Goal: Information Seeking & Learning: Learn about a topic

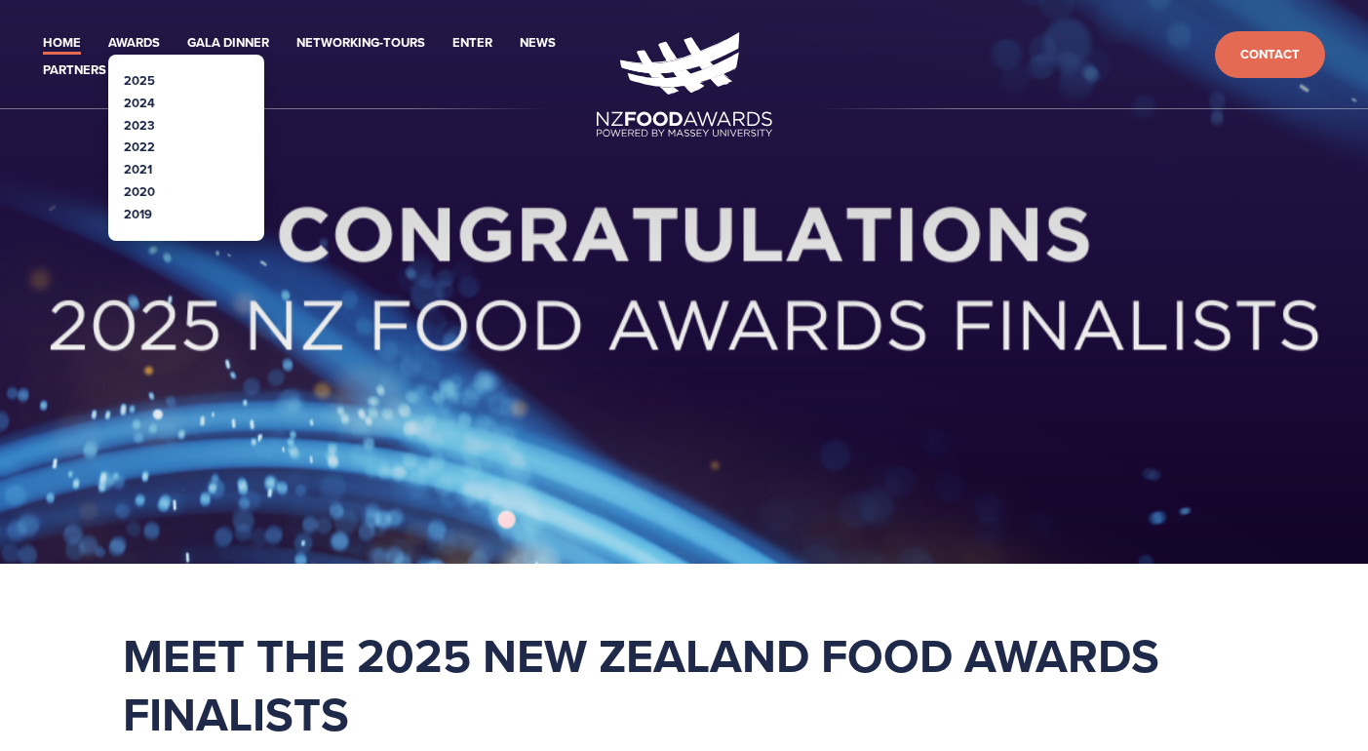
click at [130, 72] on link "2025" at bounding box center [139, 80] width 31 height 19
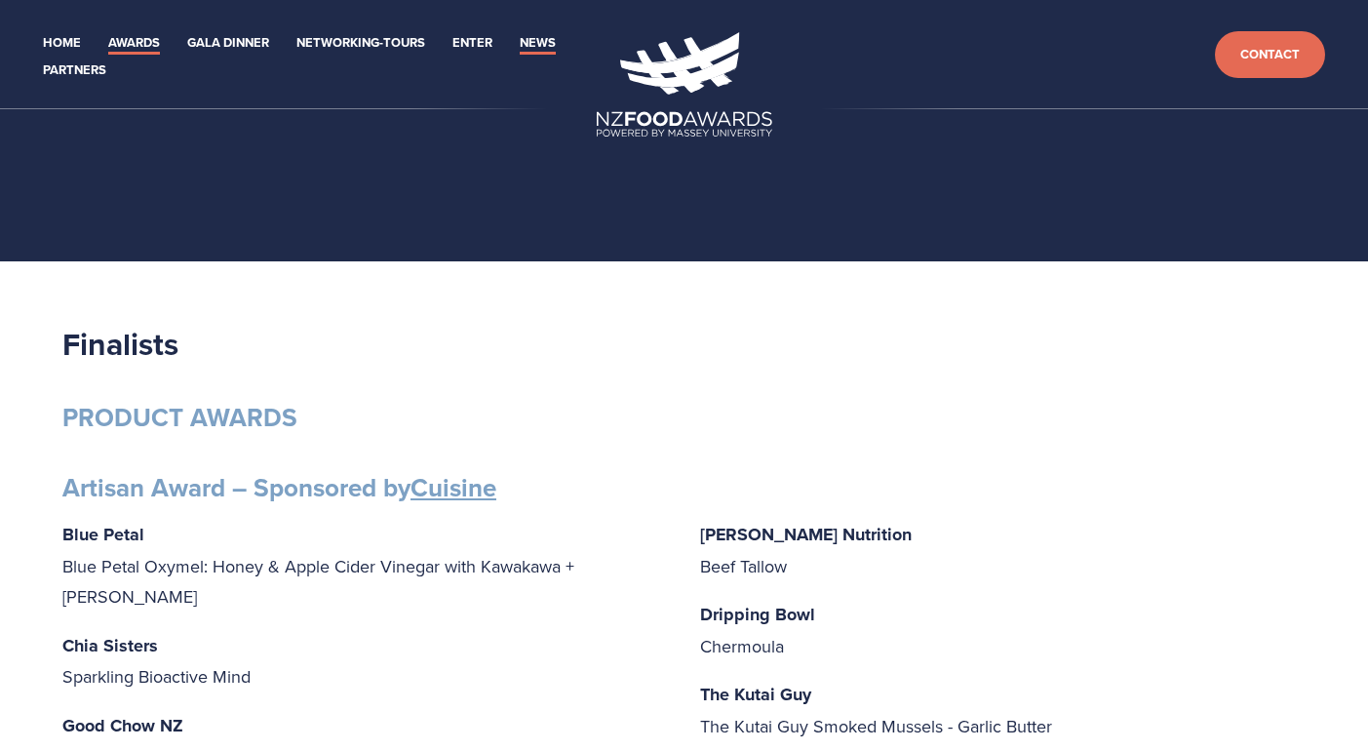
click at [543, 40] on link "News" at bounding box center [538, 43] width 36 height 22
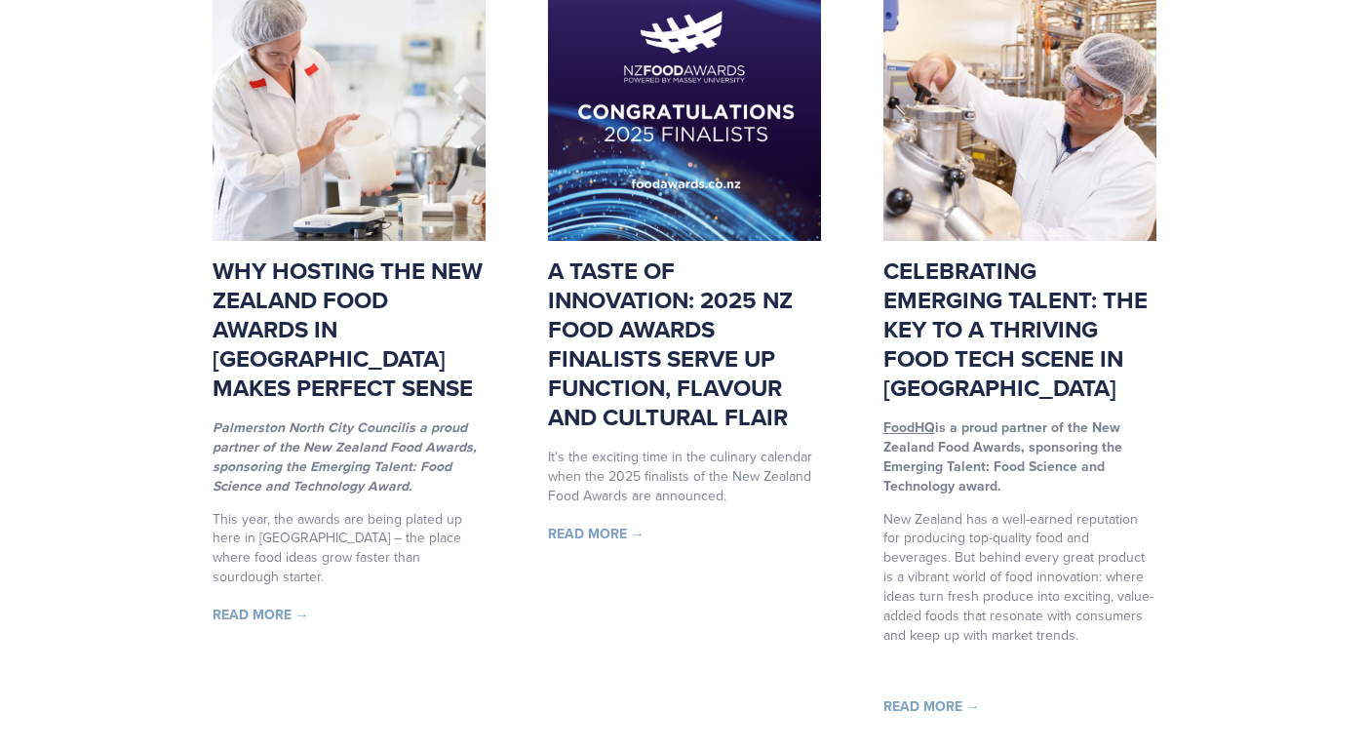
scroll to position [392, 0]
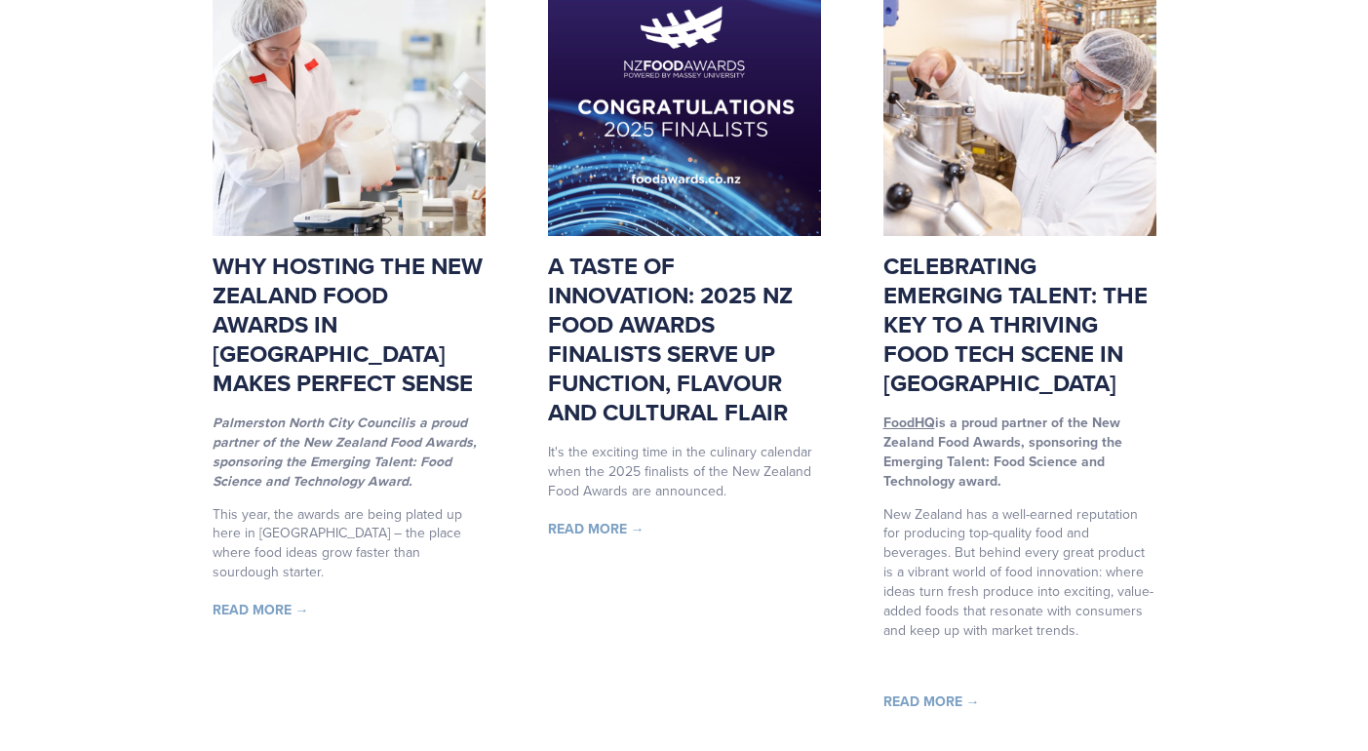
click at [952, 331] on link "Celebrating Emerging Talent: The Key to a thriving food tech scene in [GEOGRAPH…" at bounding box center [1015, 324] width 264 height 151
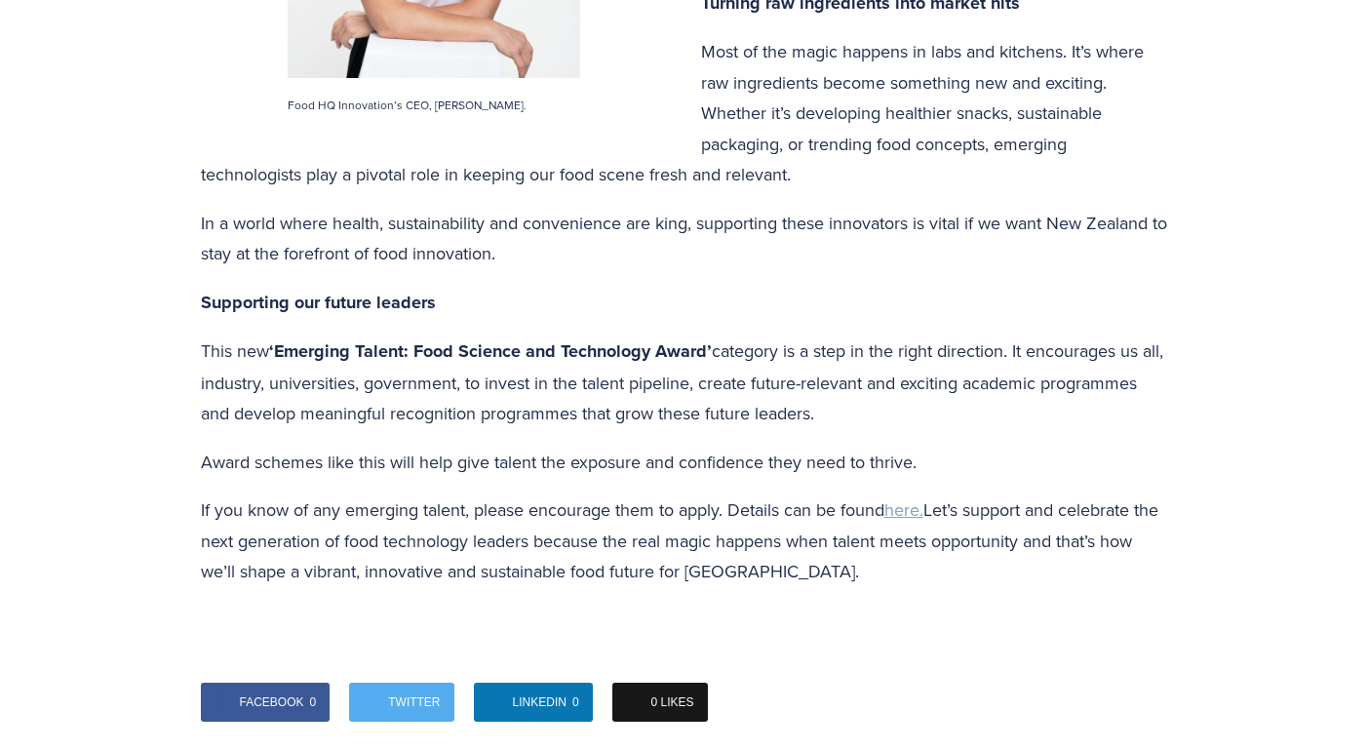
scroll to position [1575, 0]
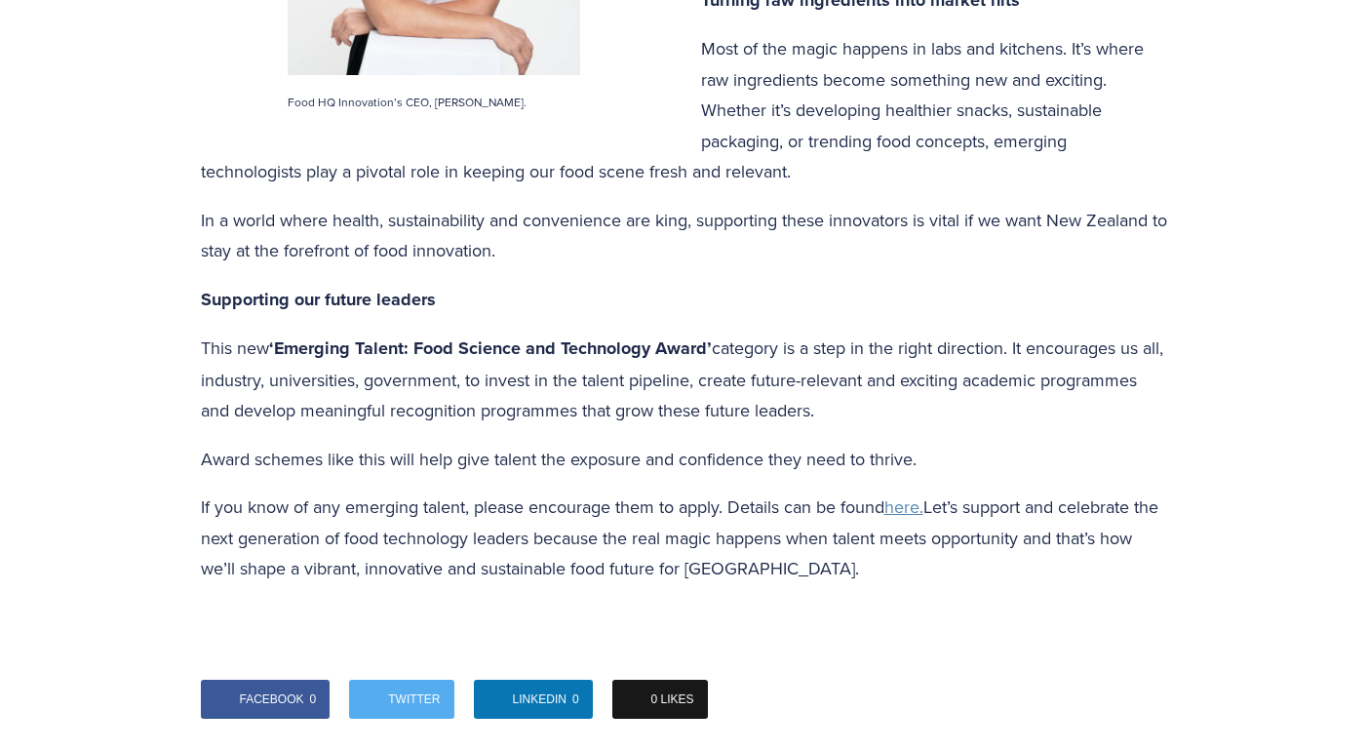
click at [911, 494] on span "here." at bounding box center [903, 506] width 39 height 24
